Goal: Transaction & Acquisition: Purchase product/service

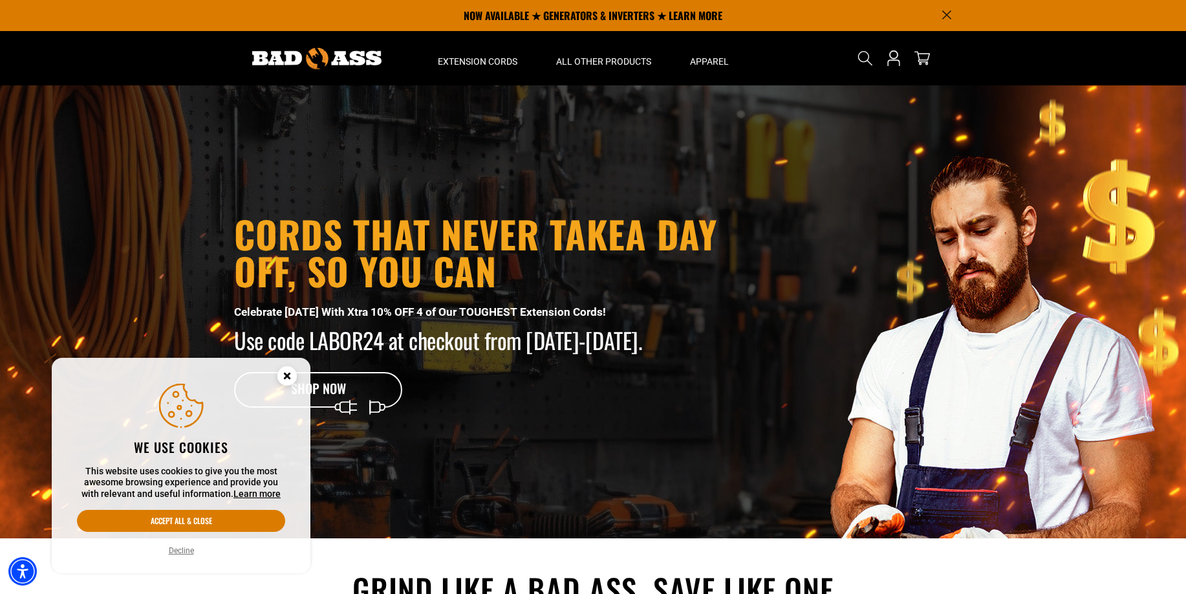
click at [289, 377] on icon "Close this option" at bounding box center [287, 375] width 5 height 5
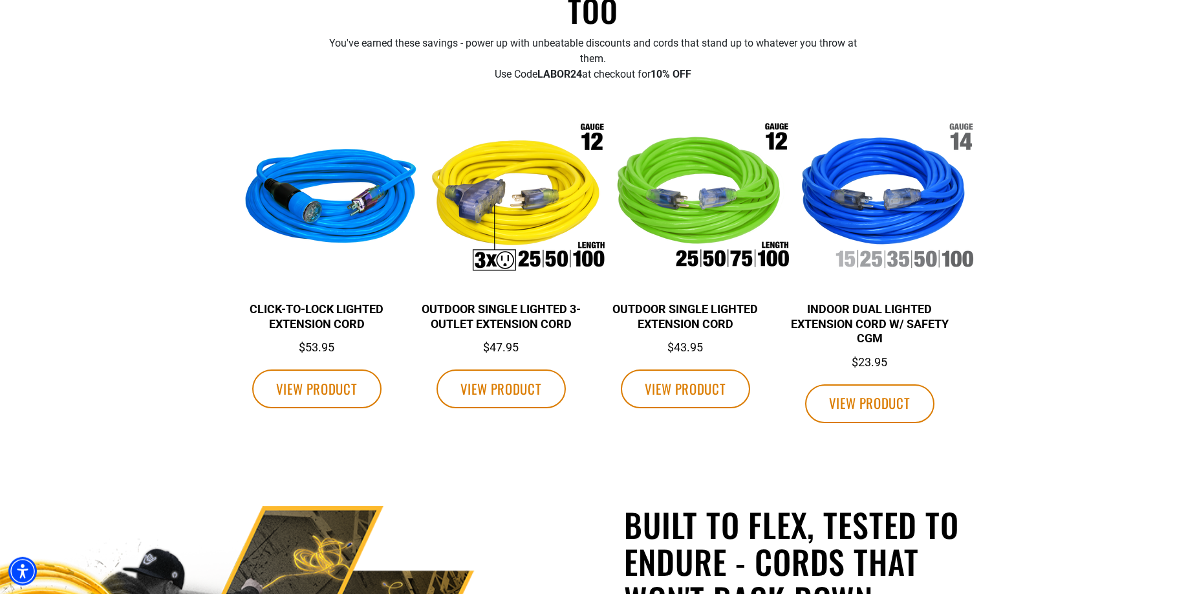
scroll to position [625, 0]
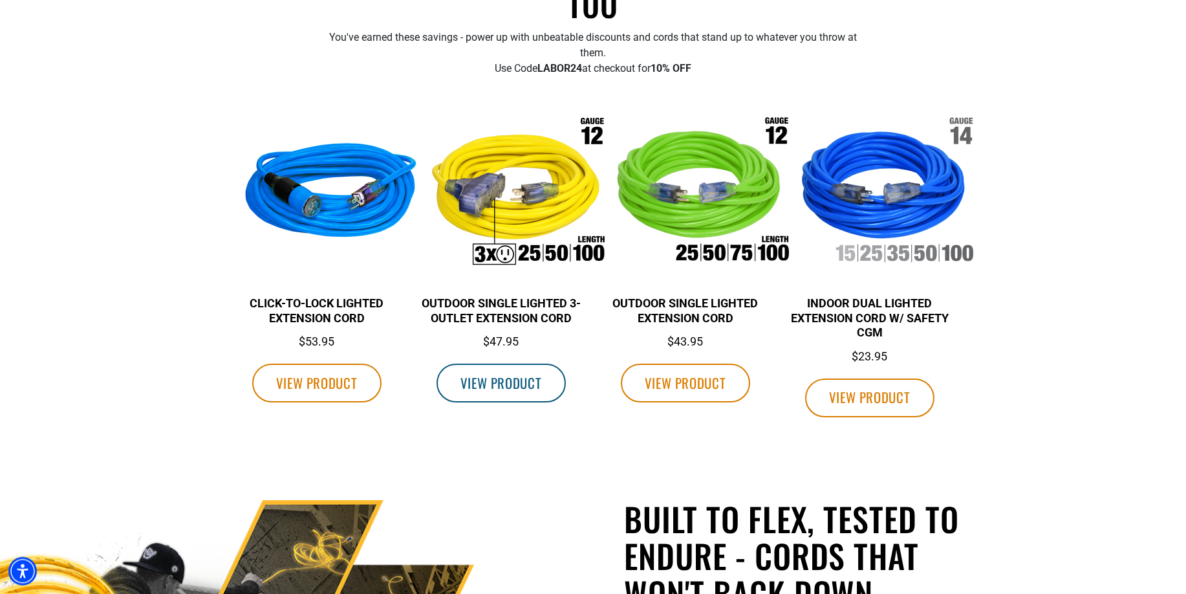
click at [513, 383] on span "VIEW PRODUCT" at bounding box center [501, 383] width 81 height 20
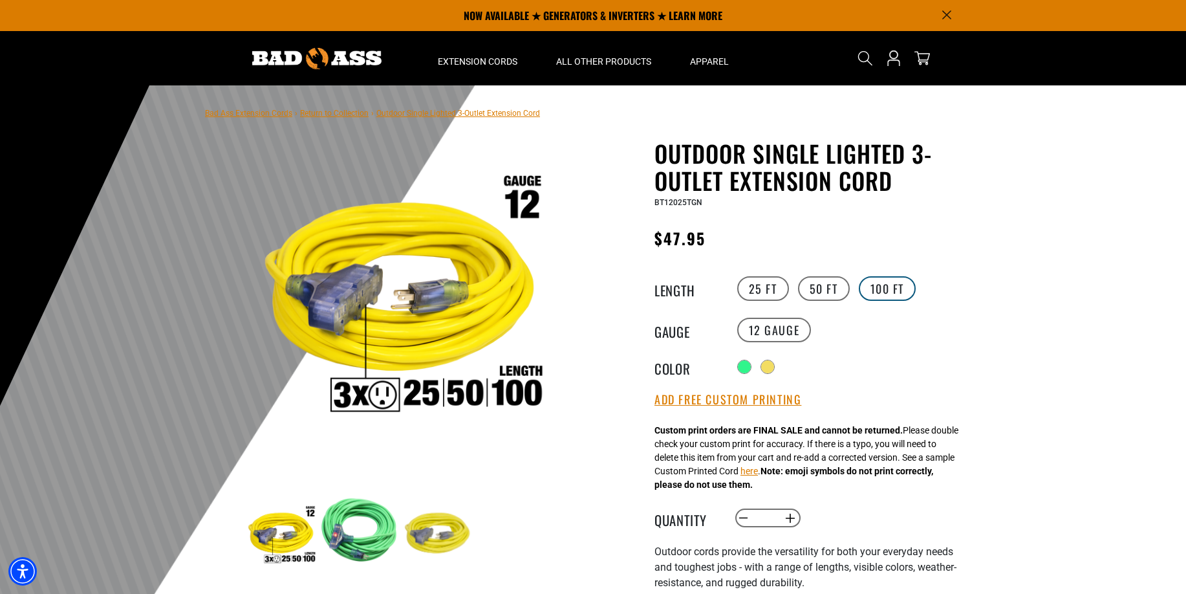
click at [882, 291] on label "100 FT" at bounding box center [888, 288] width 58 height 25
